Goal: Find specific page/section: Find specific page/section

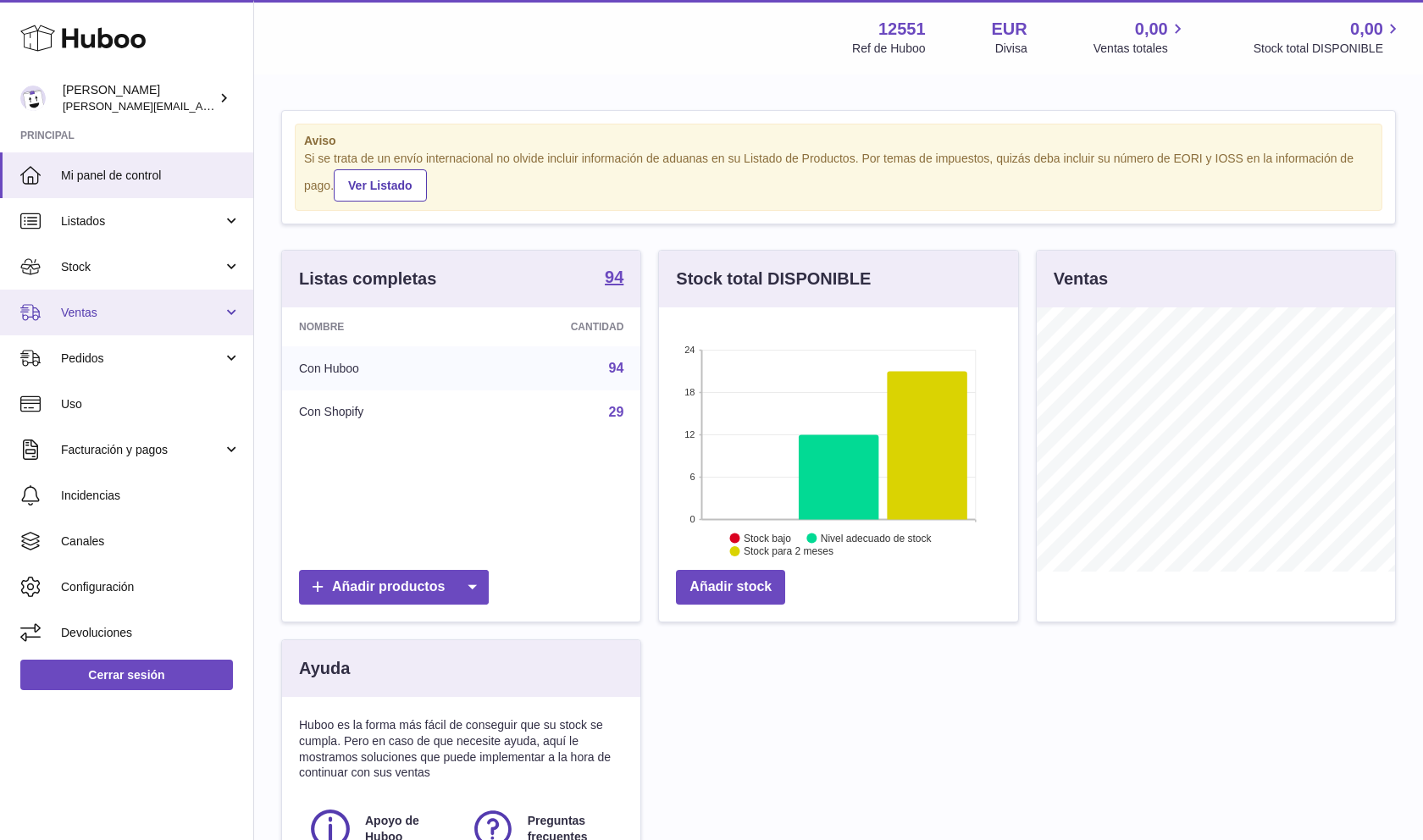
scroll to position [264, 360]
click at [190, 318] on span "Ventas" at bounding box center [142, 313] width 162 height 16
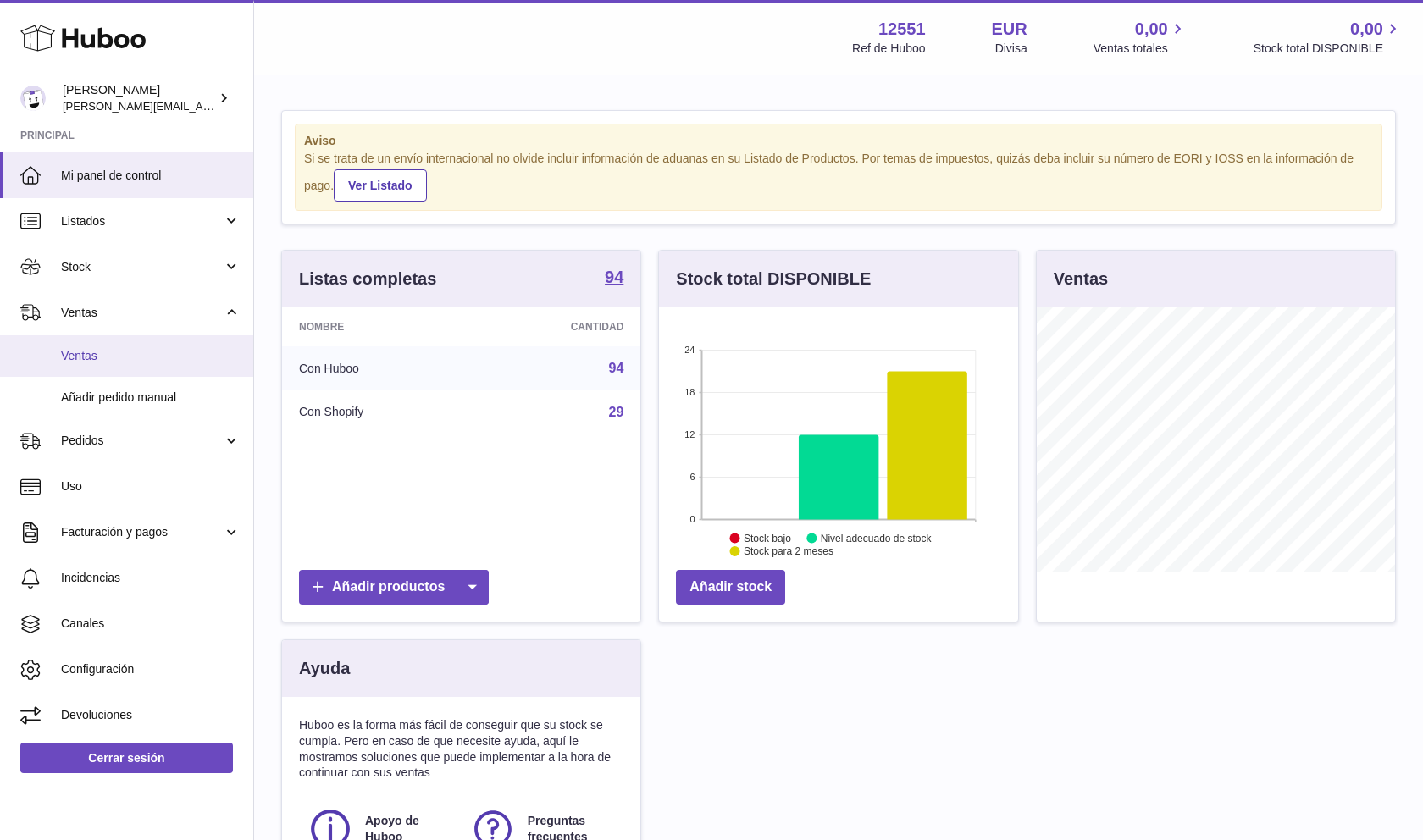
click at [180, 364] on span "Ventas" at bounding box center [151, 356] width 179 height 16
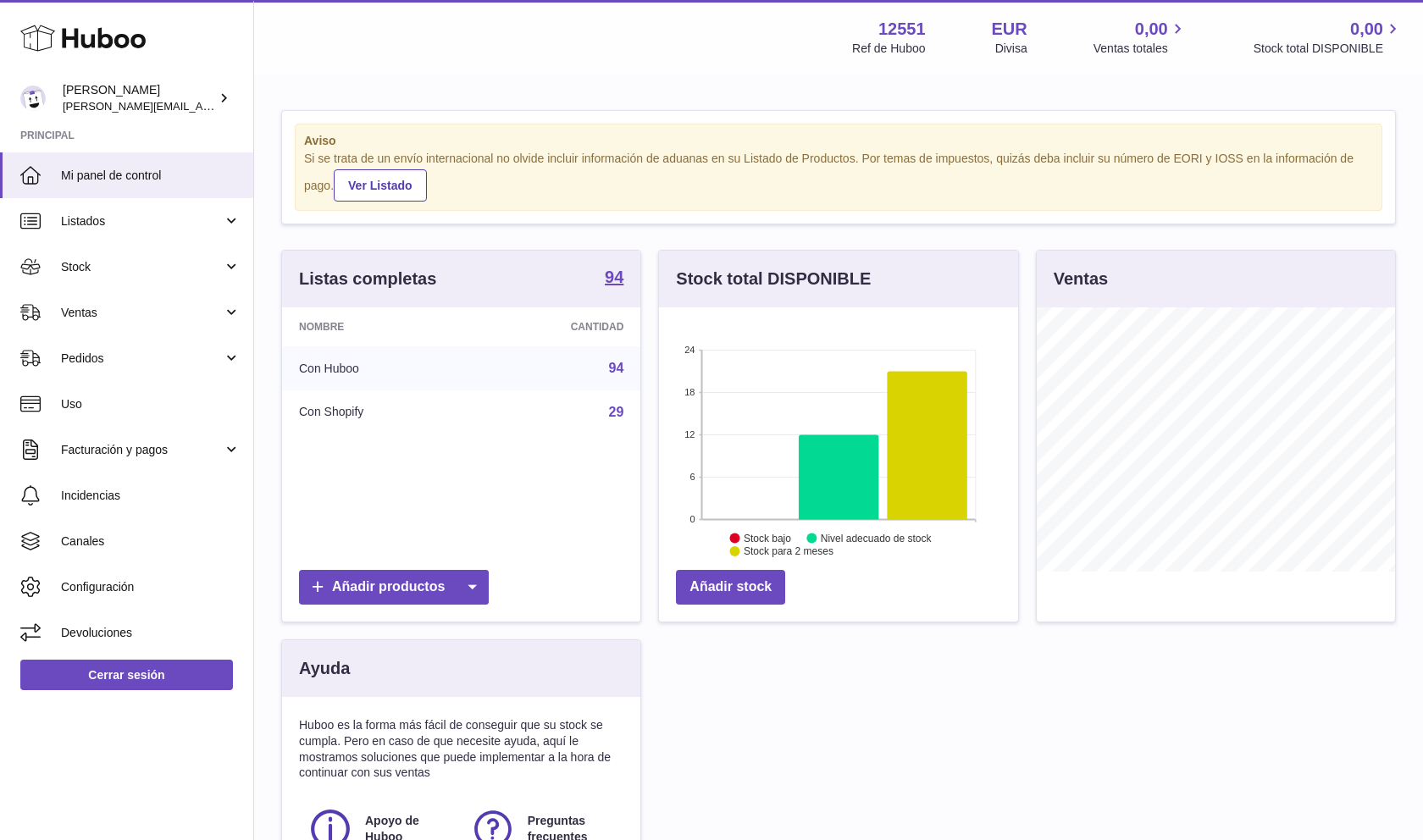
scroll to position [264, 360]
click at [72, 264] on span "Stock" at bounding box center [142, 267] width 162 height 16
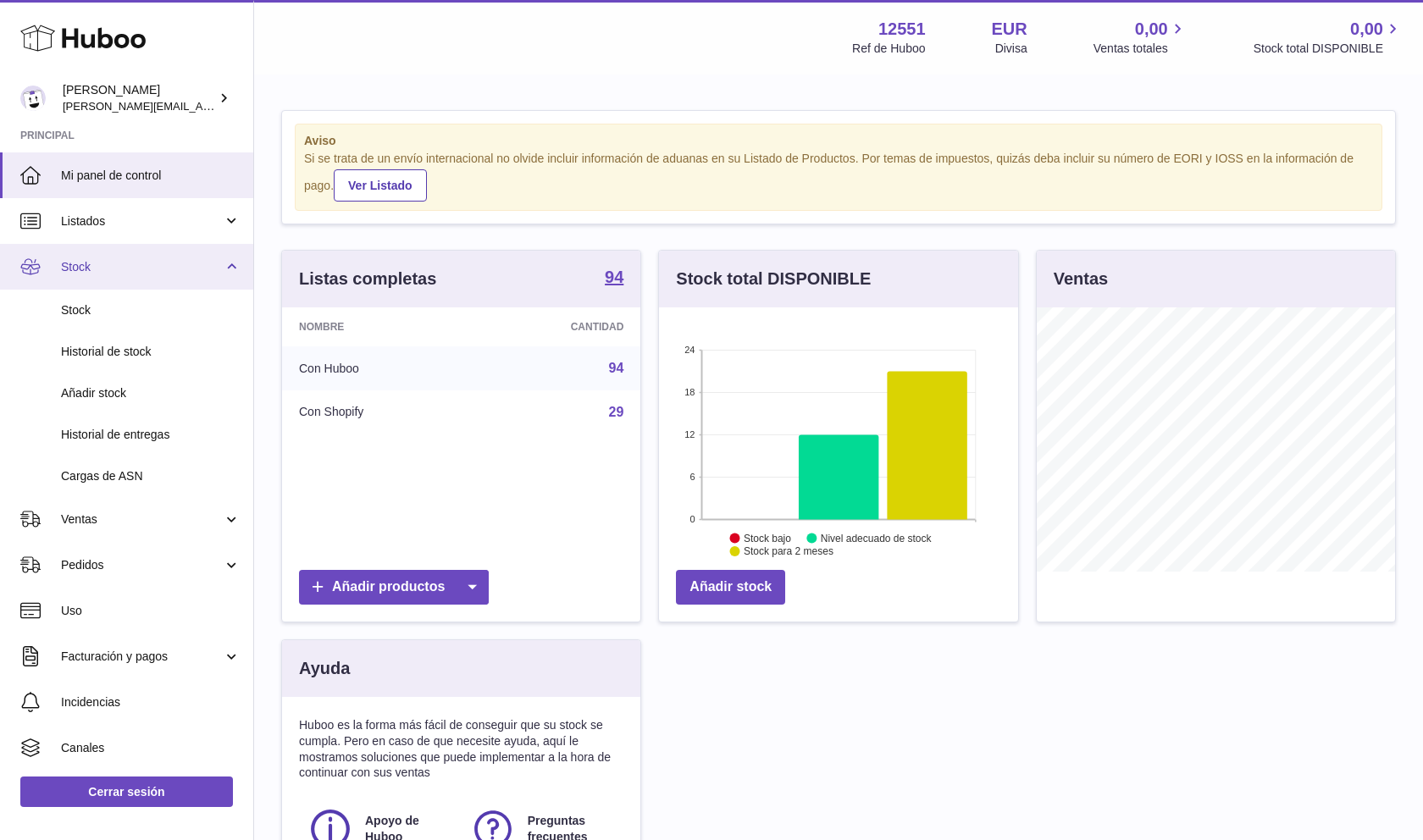
click at [86, 277] on link "Stock" at bounding box center [127, 266] width 254 height 46
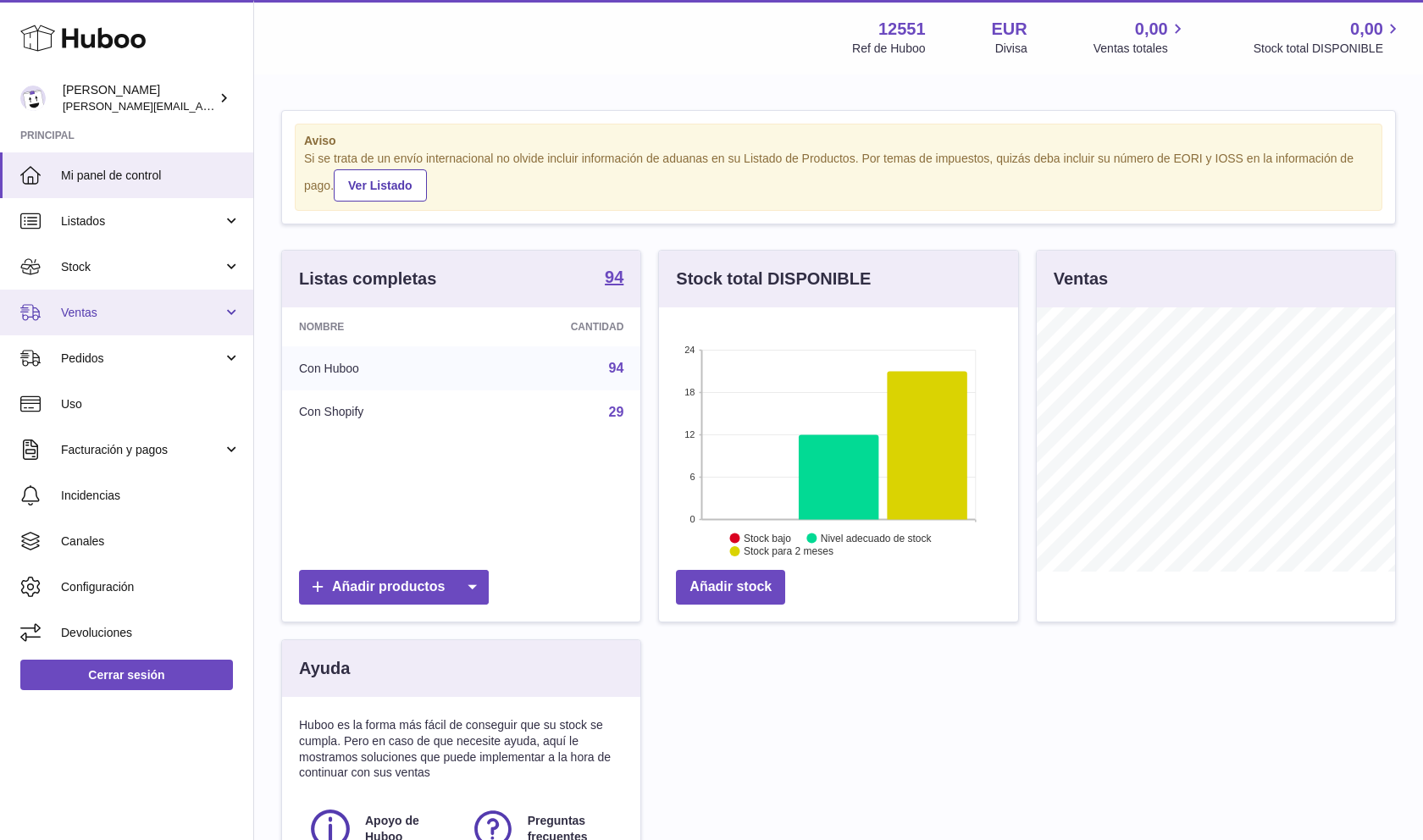
click at [125, 318] on span "Ventas" at bounding box center [142, 313] width 162 height 16
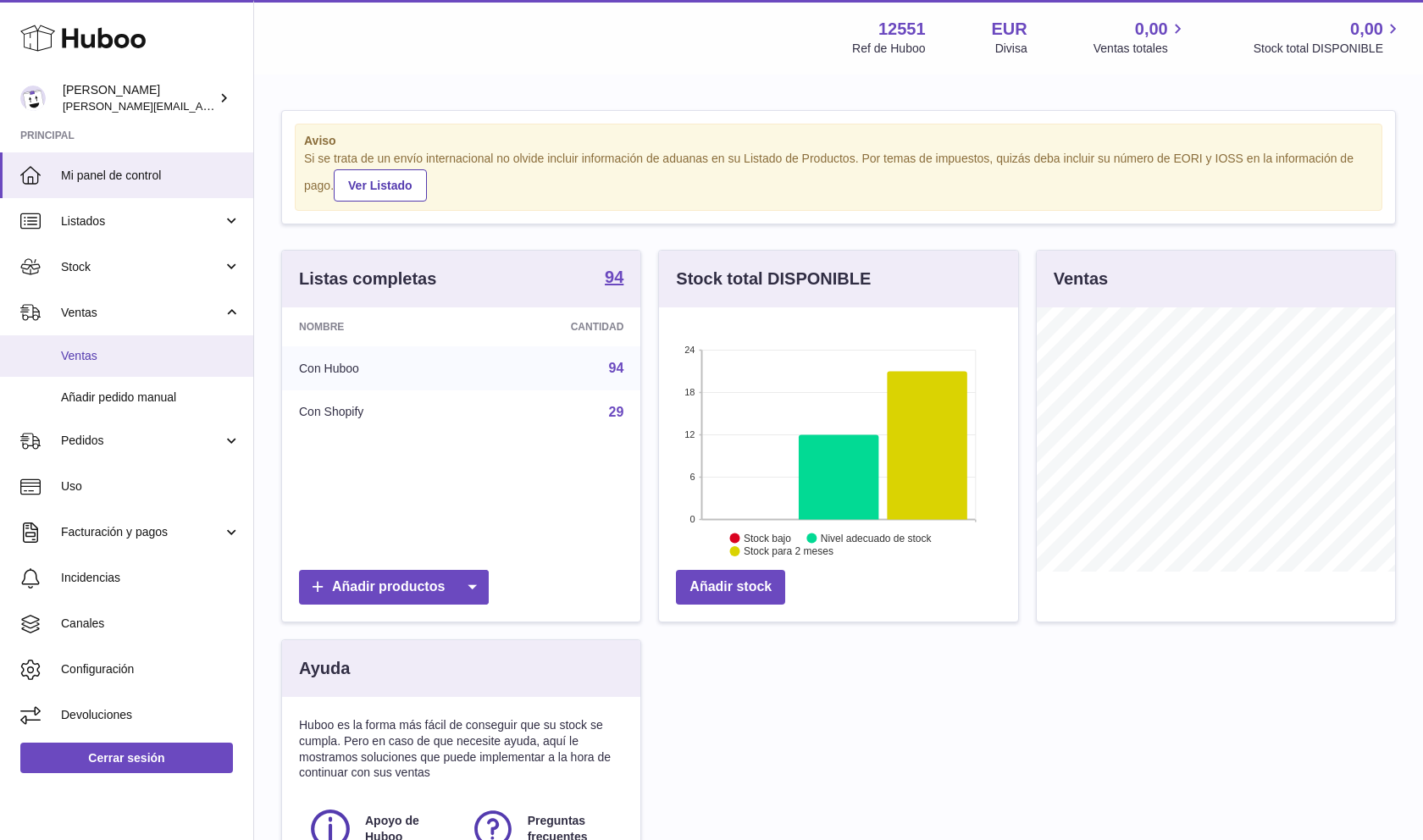
click at [136, 352] on span "Ventas" at bounding box center [151, 356] width 179 height 16
